Goal: Information Seeking & Learning: Learn about a topic

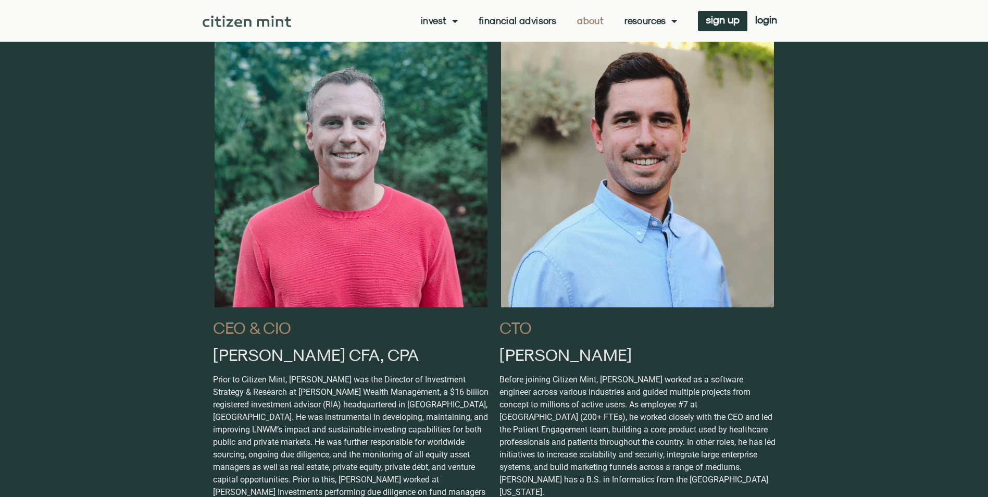
scroll to position [573, 0]
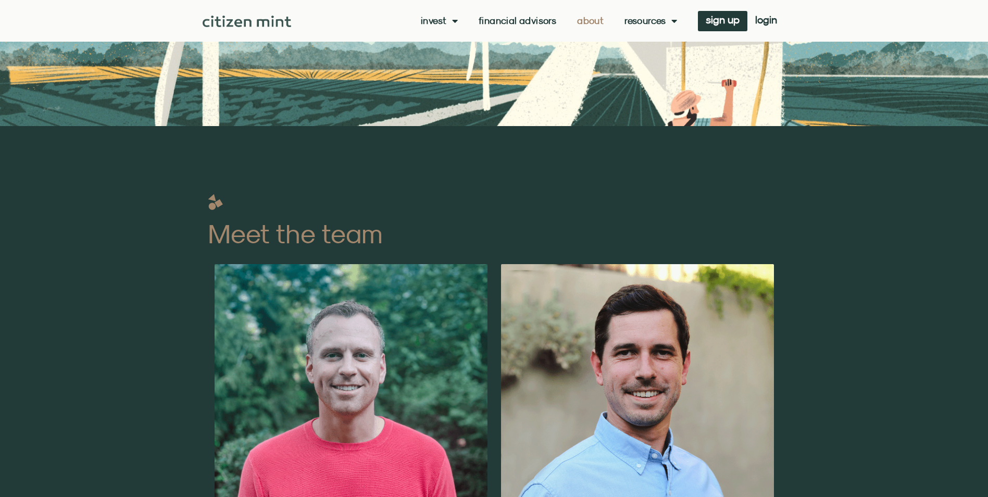
scroll to position [327, 0]
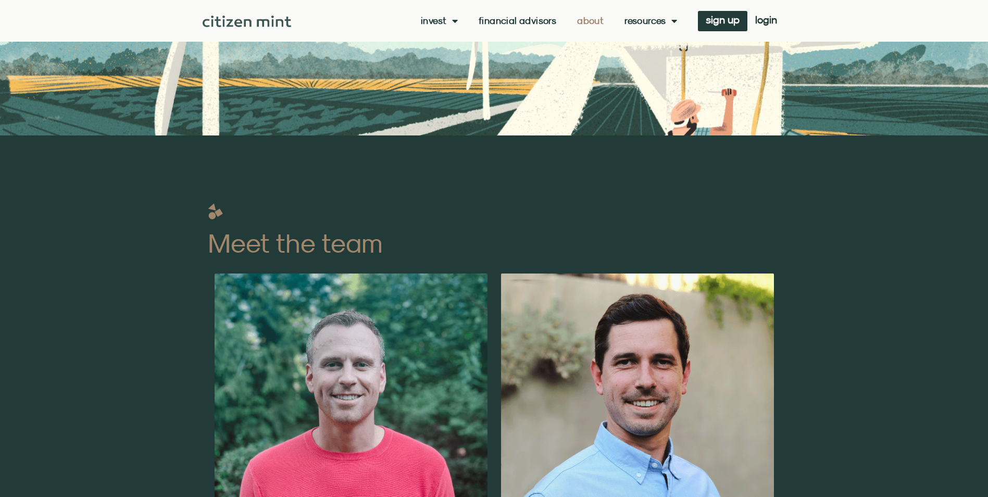
click at [437, 19] on link "Invest" at bounding box center [439, 21] width 37 height 10
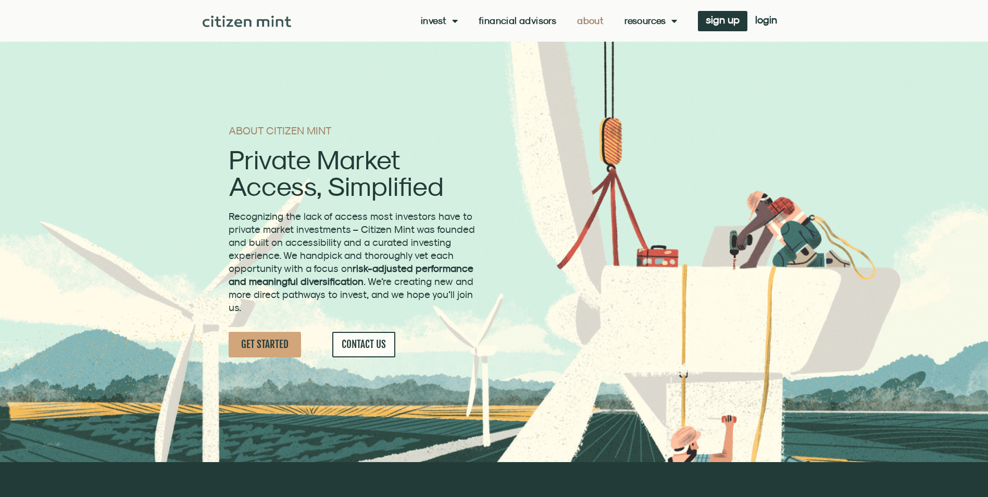
click at [431, 18] on link "Invest" at bounding box center [439, 21] width 37 height 10
click at [459, 59] on link "how it works" at bounding box center [455, 62] width 68 height 24
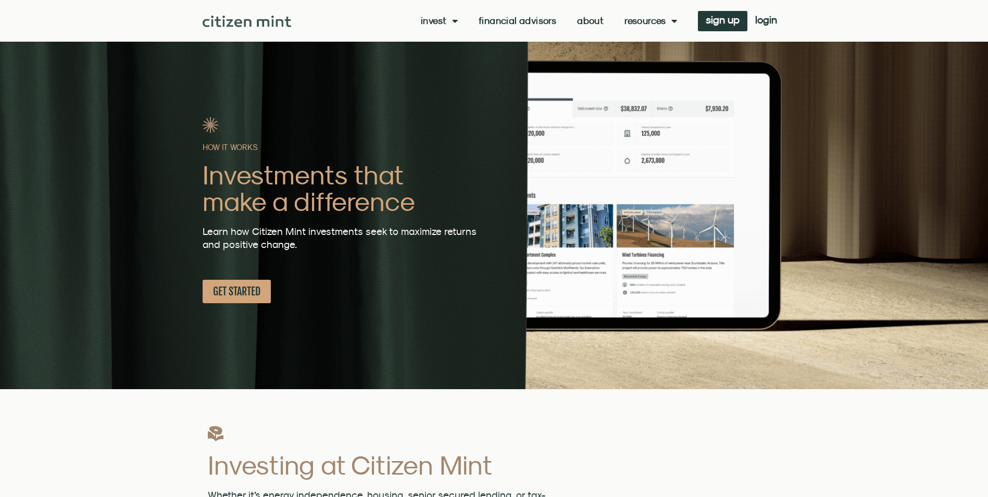
click at [525, 21] on link "Financial Advisors" at bounding box center [518, 21] width 78 height 10
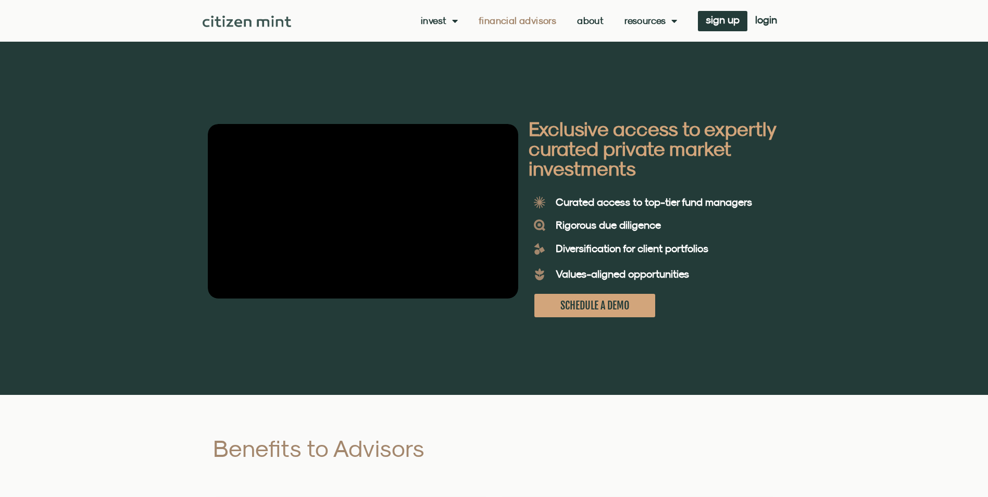
click at [580, 19] on link "About" at bounding box center [590, 21] width 27 height 10
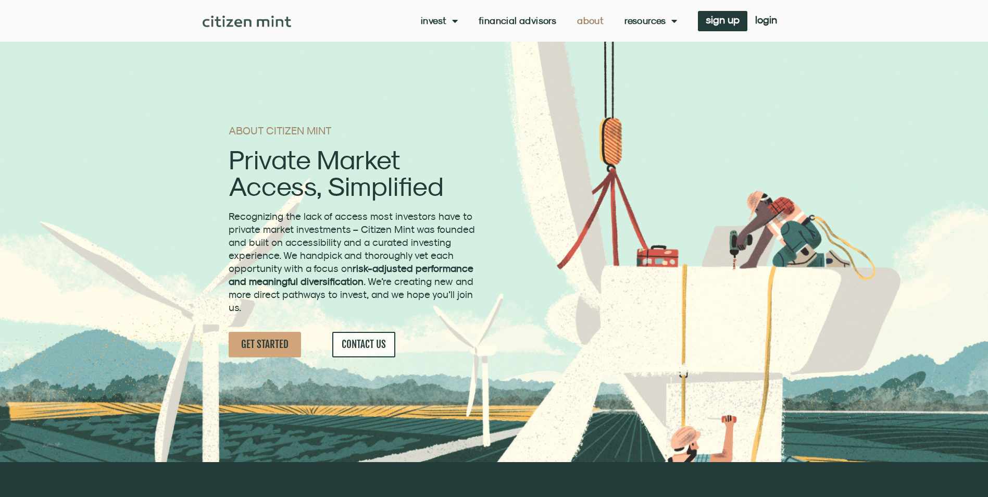
click at [586, 19] on link "About" at bounding box center [590, 21] width 27 height 10
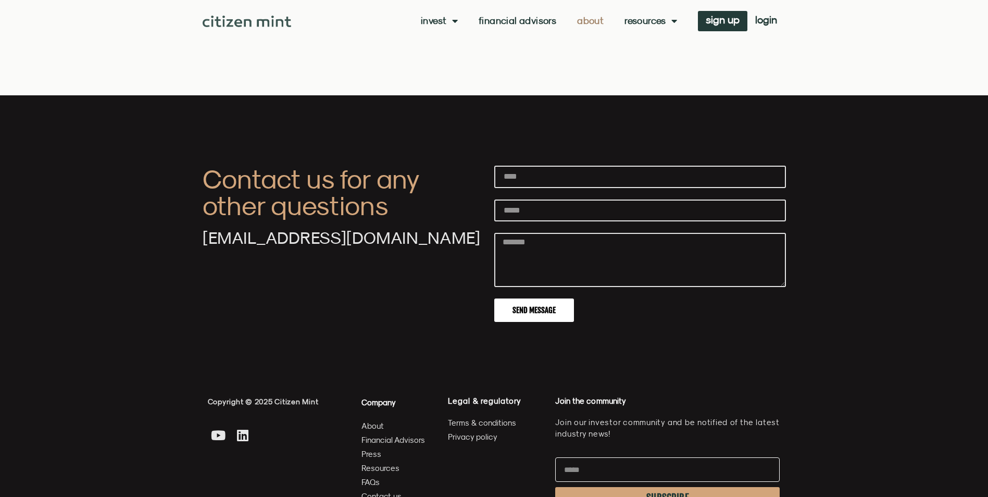
scroll to position [3563, 0]
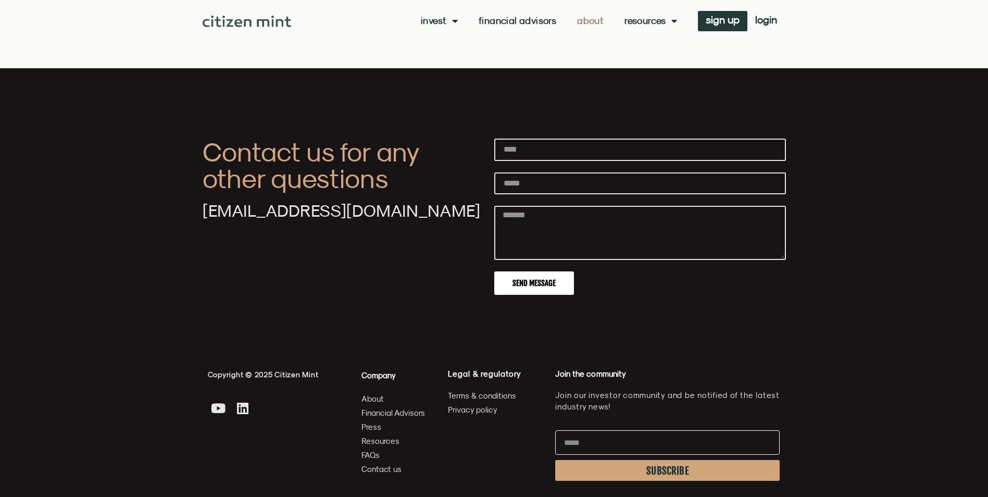
click at [363, 420] on span "Press" at bounding box center [372, 426] width 20 height 13
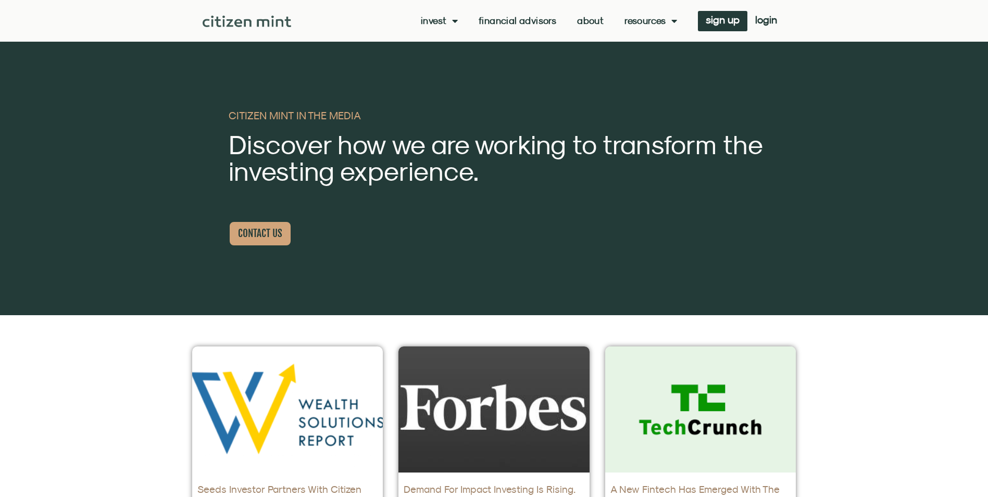
click at [251, 227] on span "CONTACT US" at bounding box center [260, 233] width 44 height 13
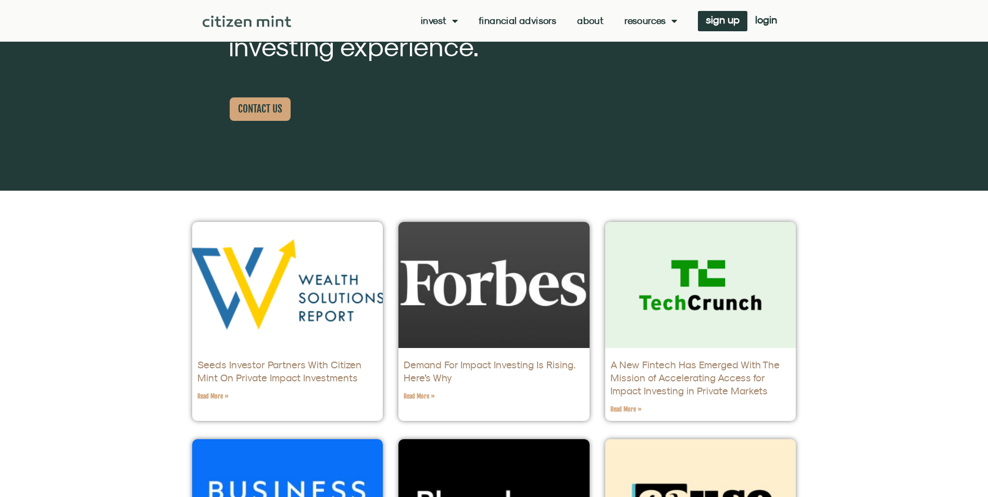
scroll to position [120, 0]
